Goal: Find specific page/section: Find specific page/section

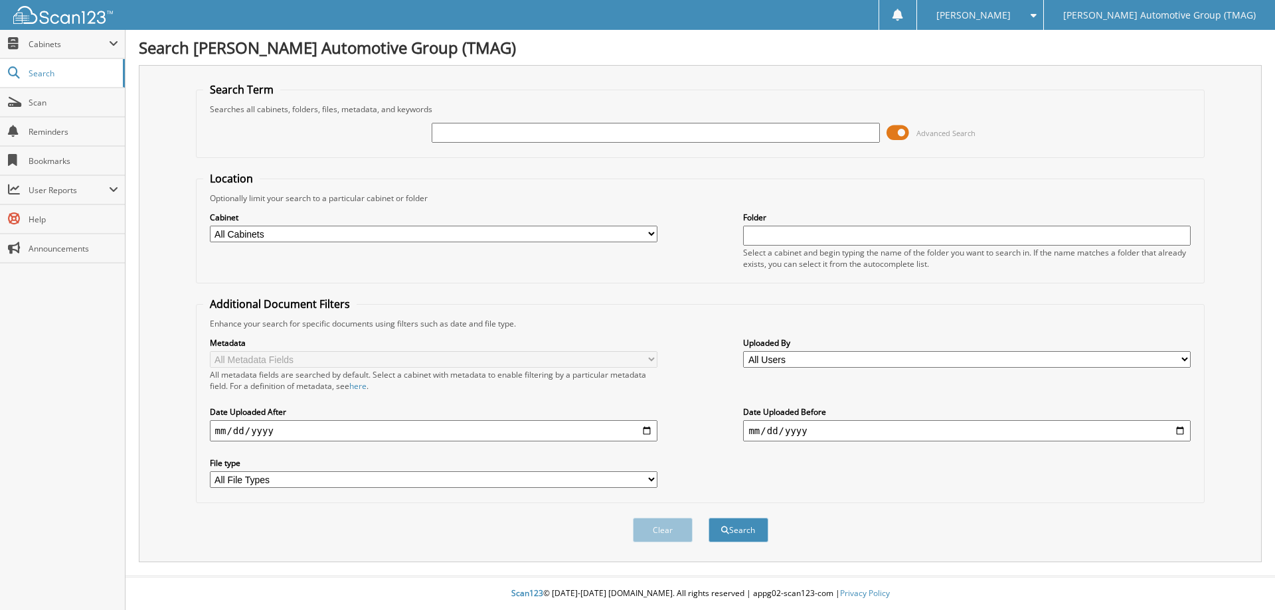
click at [556, 133] on input "text" at bounding box center [655, 133] width 447 height 20
type input "F25614"
click at [708, 518] on button "Search" at bounding box center [738, 530] width 60 height 25
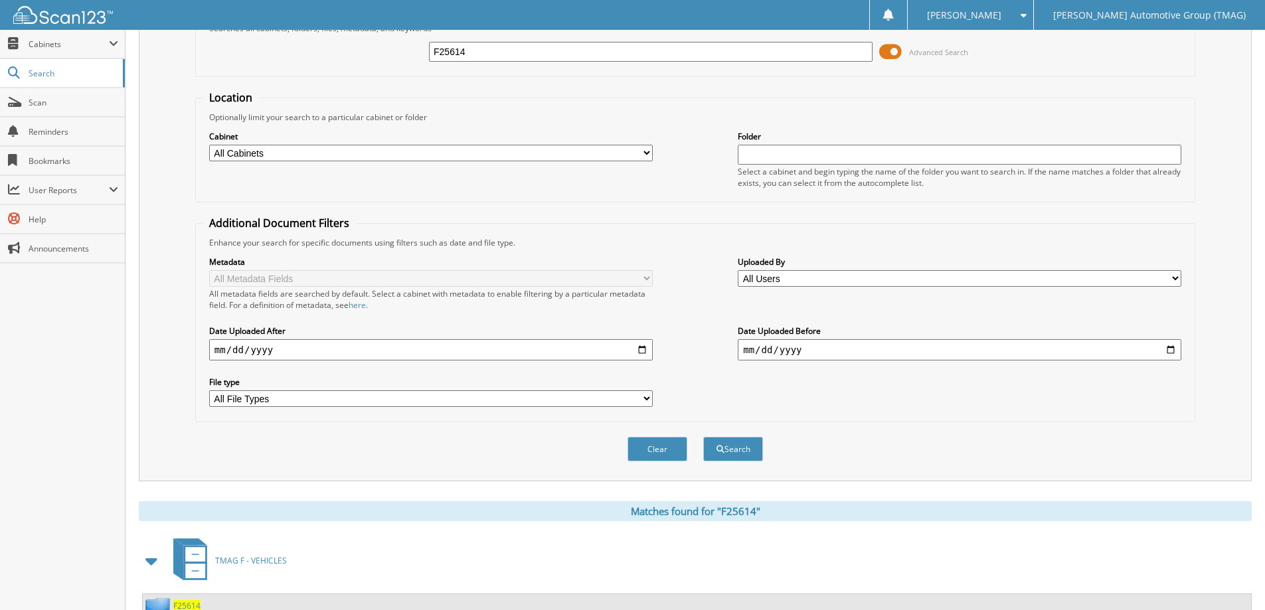
scroll to position [206, 0]
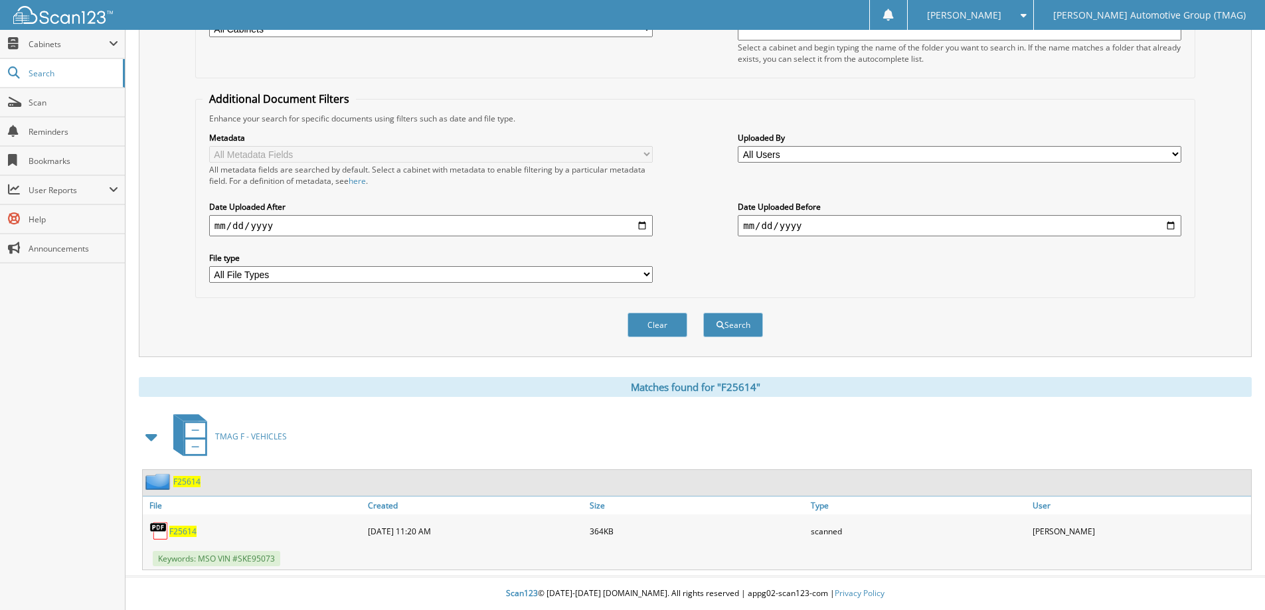
click at [187, 479] on span "F25614" at bounding box center [186, 481] width 27 height 11
